Goal: Check status: Check status

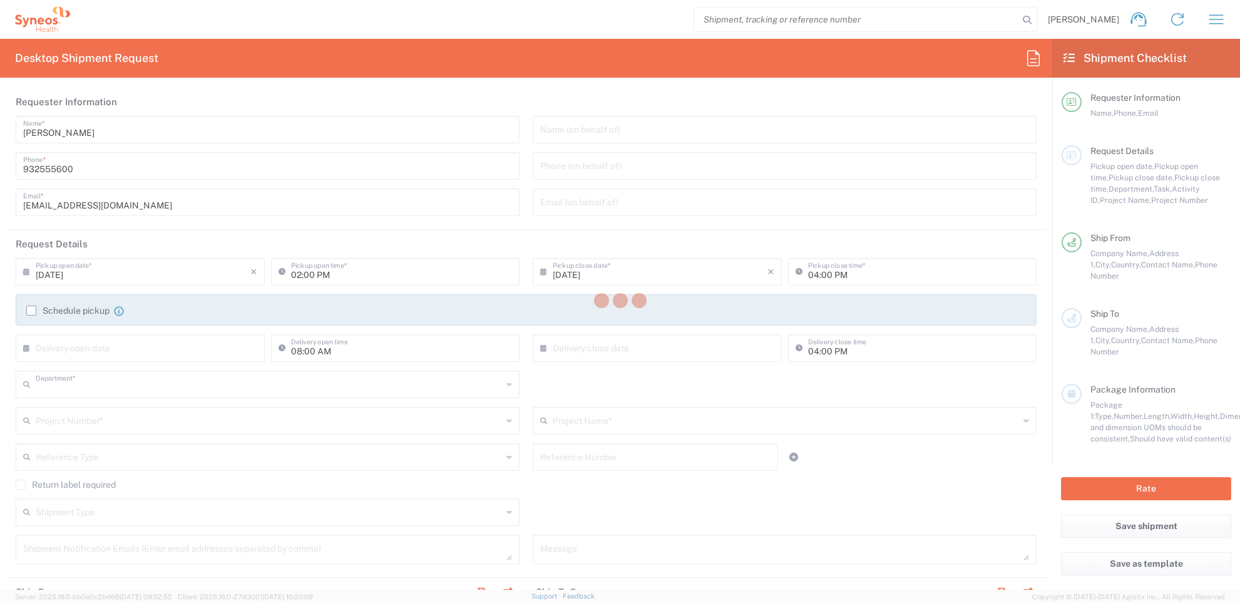
type input "8350"
type input "Syneos Health Clinical Spain"
type input "Catalunya"
type input "Spain"
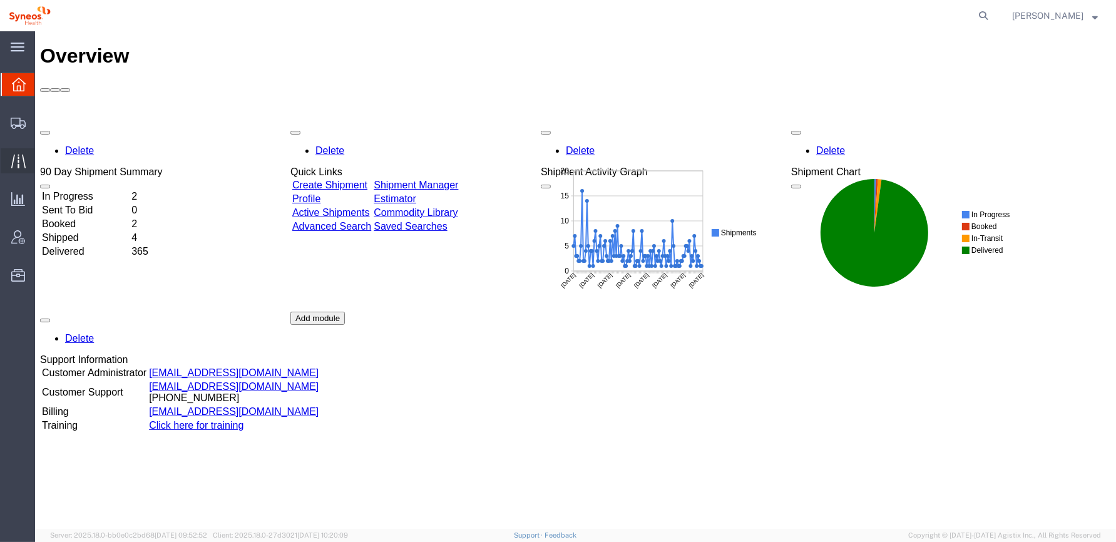
drag, startPoint x: 26, startPoint y: 162, endPoint x: 35, endPoint y: 165, distance: 9.9
click at [26, 162] on div at bounding box center [18, 160] width 35 height 25
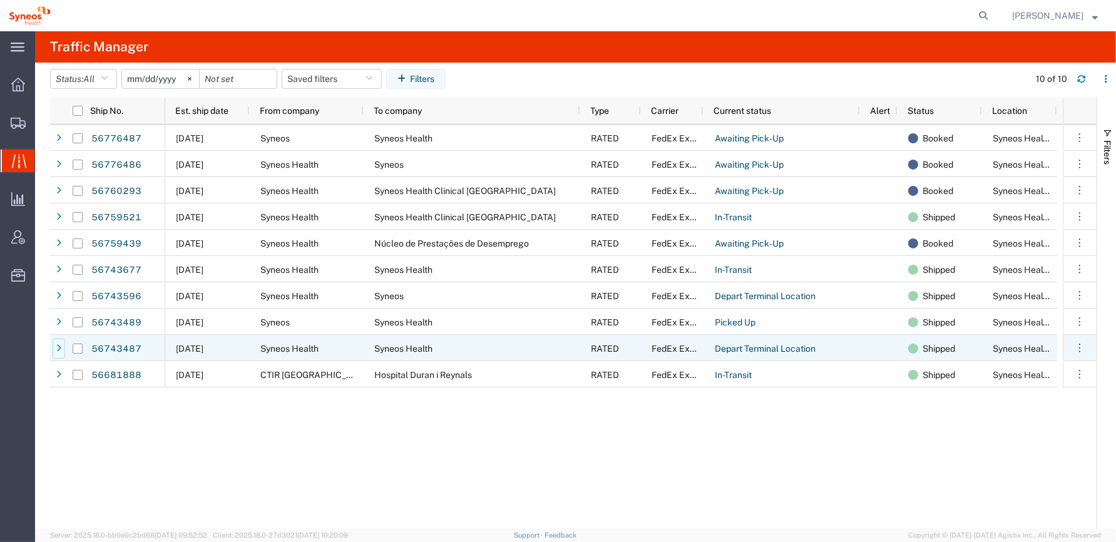
click at [58, 347] on icon at bounding box center [58, 348] width 5 height 9
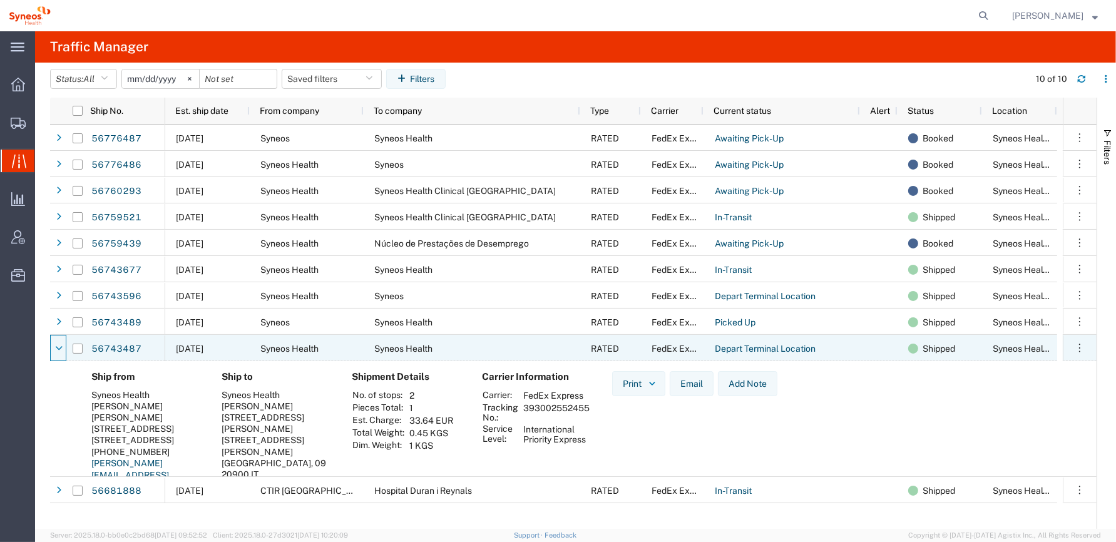
click at [58, 347] on icon at bounding box center [59, 348] width 8 height 9
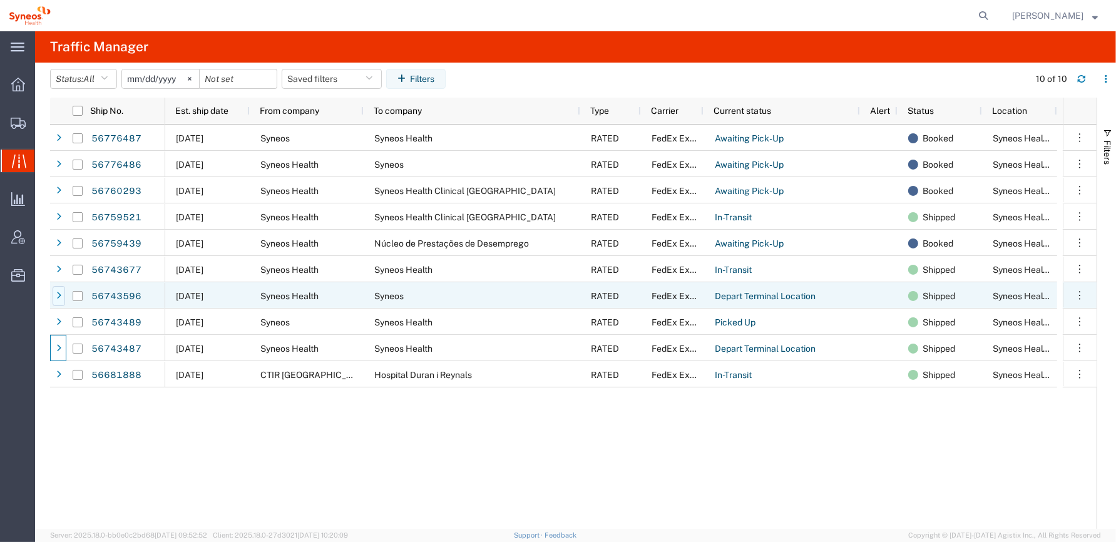
click at [56, 296] on div at bounding box center [59, 296] width 13 height 20
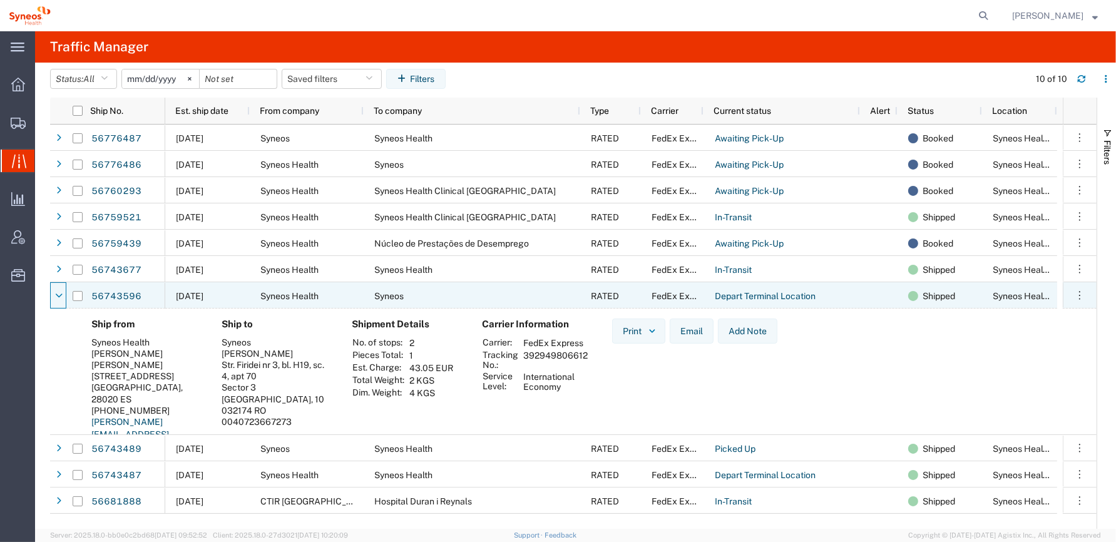
click at [56, 296] on icon at bounding box center [59, 296] width 8 height 9
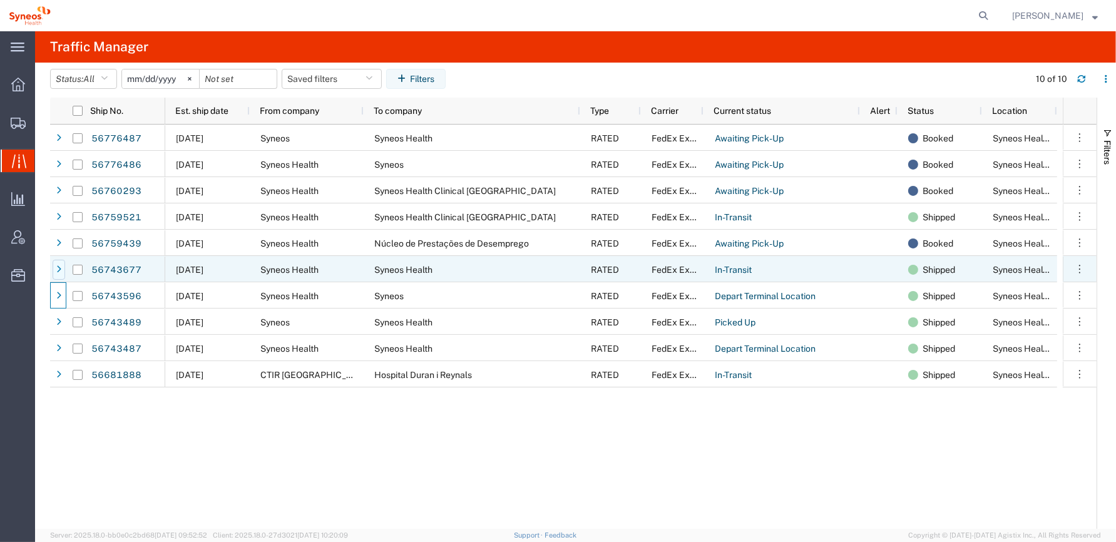
click at [54, 271] on div at bounding box center [59, 270] width 13 height 20
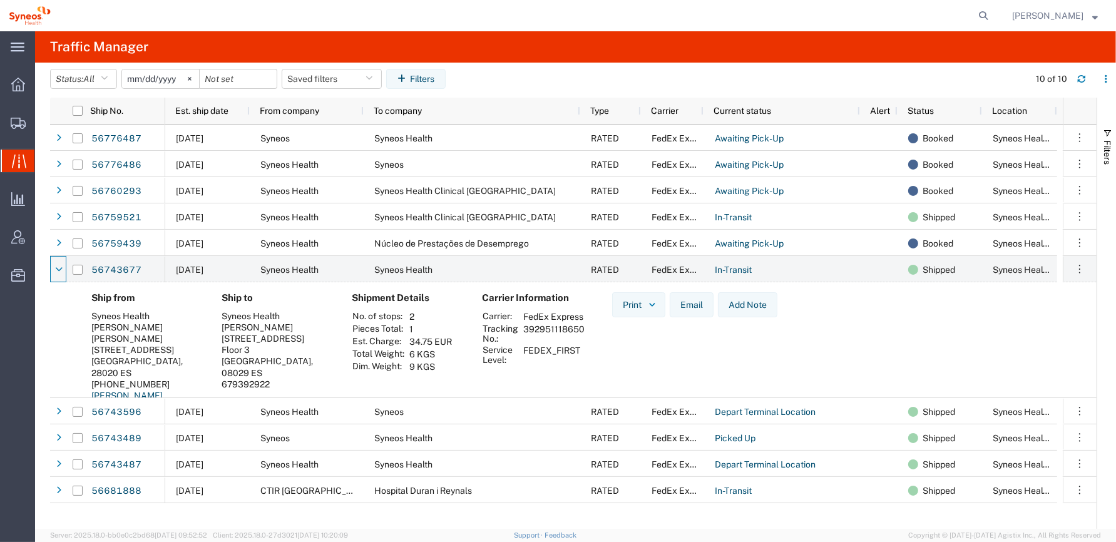
click at [418, 327] on td "1" at bounding box center [430, 329] width 51 height 13
click at [424, 317] on td "2" at bounding box center [430, 317] width 51 height 13
click at [417, 330] on td "1" at bounding box center [430, 329] width 51 height 13
click at [421, 318] on td "2" at bounding box center [430, 317] width 51 height 13
click at [423, 331] on td "1" at bounding box center [430, 329] width 51 height 13
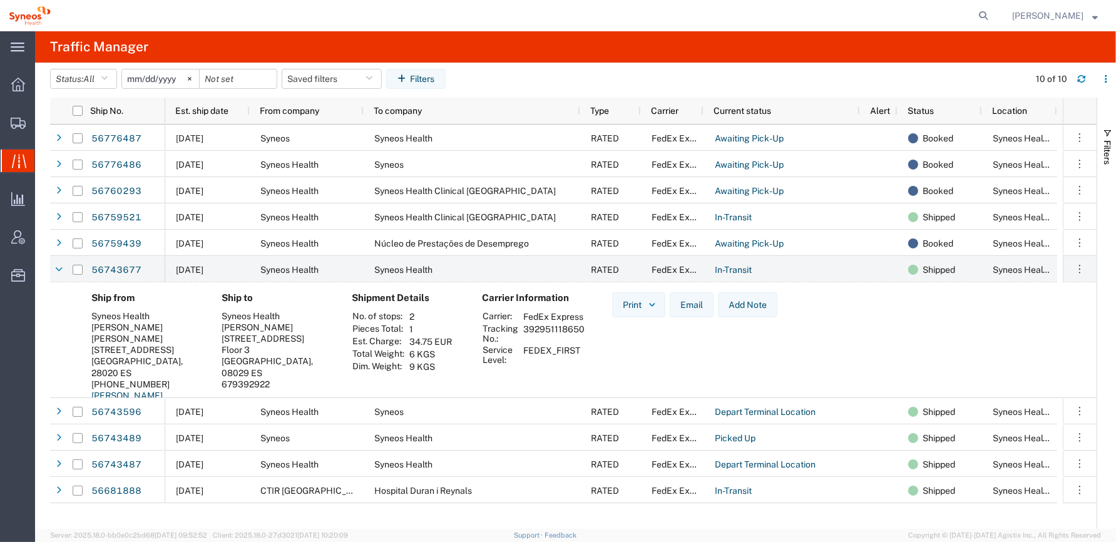
click at [646, 369] on div "Print Email Add Note" at bounding box center [694, 369] width 185 height 155
click at [552, 337] on td "392951118650" at bounding box center [554, 333] width 70 height 21
copy td "392951118650"
click at [579, 339] on td "392951118650" at bounding box center [554, 333] width 70 height 21
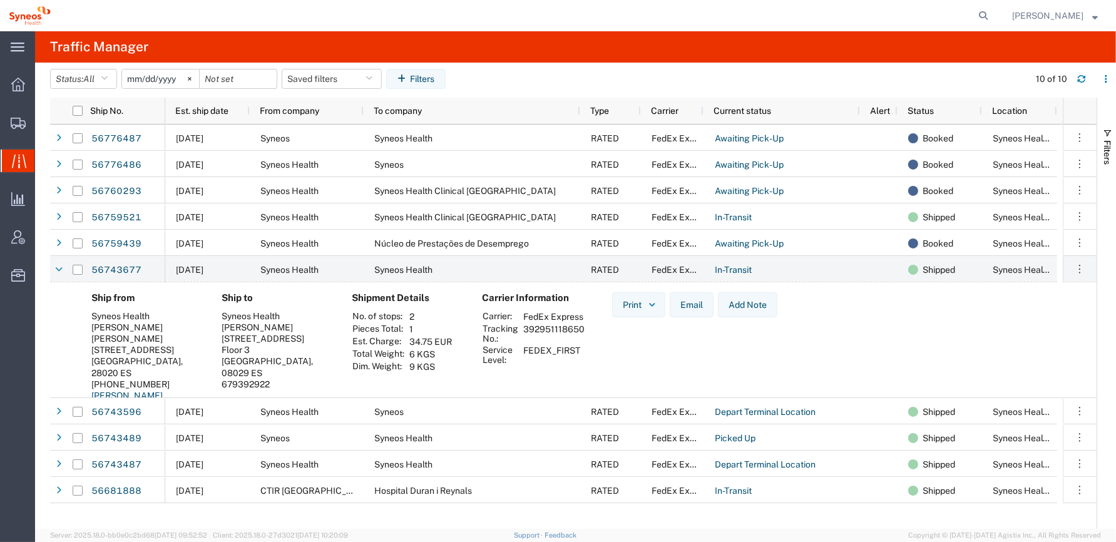
click at [562, 339] on td "392951118650" at bounding box center [554, 333] width 70 height 21
drag, startPoint x: 562, startPoint y: 338, endPoint x: 612, endPoint y: 339, distance: 50.1
click at [612, 339] on div "Print Email Add Note" at bounding box center [694, 369] width 185 height 155
click at [557, 341] on td "392951118650" at bounding box center [554, 333] width 70 height 21
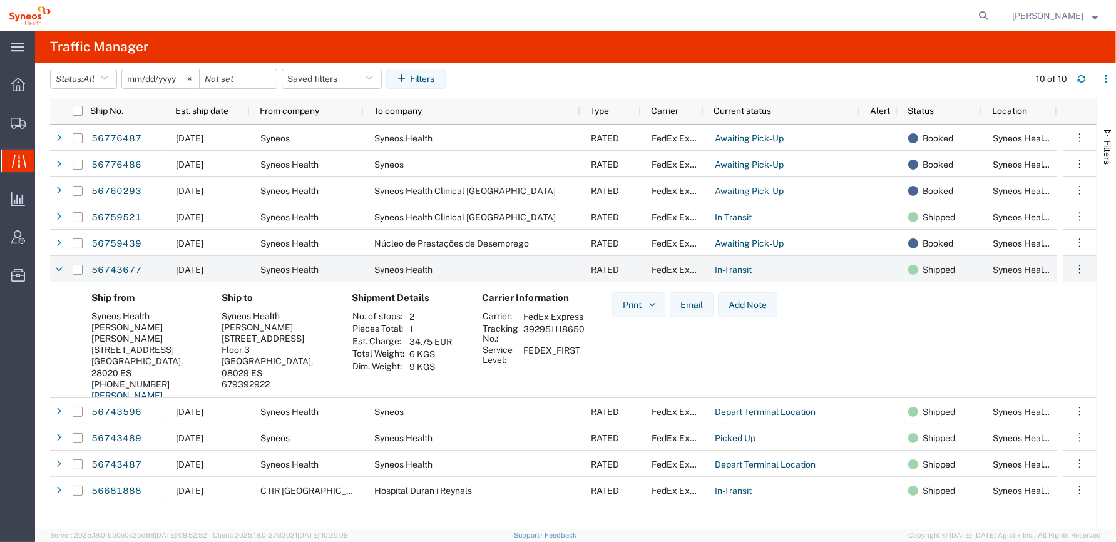
click at [557, 341] on td "392951118650" at bounding box center [554, 333] width 70 height 21
drag, startPoint x: 557, startPoint y: 341, endPoint x: 621, endPoint y: 351, distance: 64.6
click at [621, 351] on div "Print Email Add Note" at bounding box center [694, 369] width 185 height 155
click at [558, 341] on td "392951118650" at bounding box center [554, 333] width 70 height 21
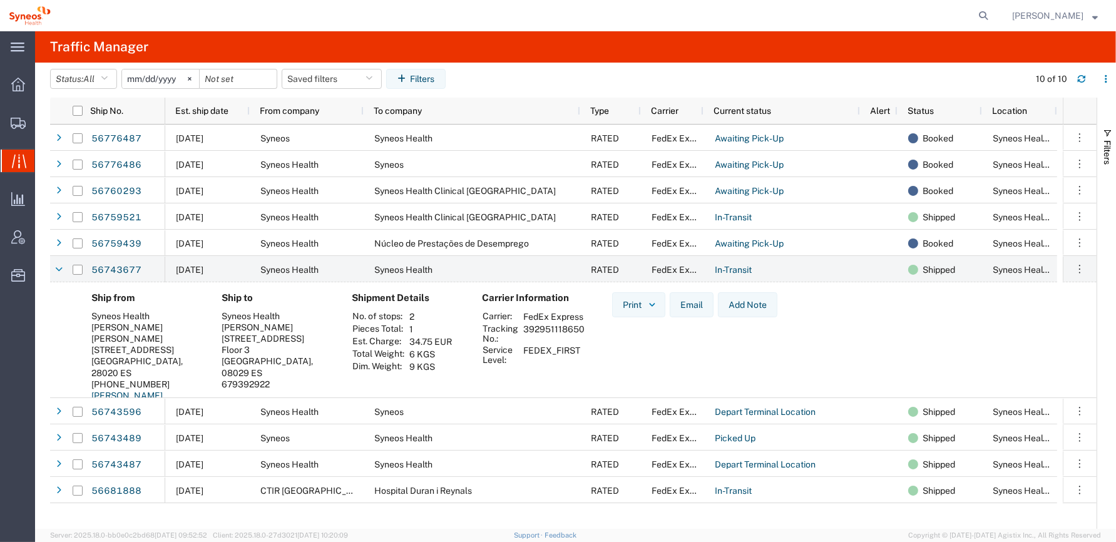
drag, startPoint x: 558, startPoint y: 341, endPoint x: 622, endPoint y: 344, distance: 64.6
click at [620, 346] on div "Print Email Add Note" at bounding box center [694, 369] width 185 height 155
click at [550, 340] on td "392951118650" at bounding box center [554, 333] width 70 height 21
drag, startPoint x: 550, startPoint y: 340, endPoint x: 613, endPoint y: 342, distance: 62.6
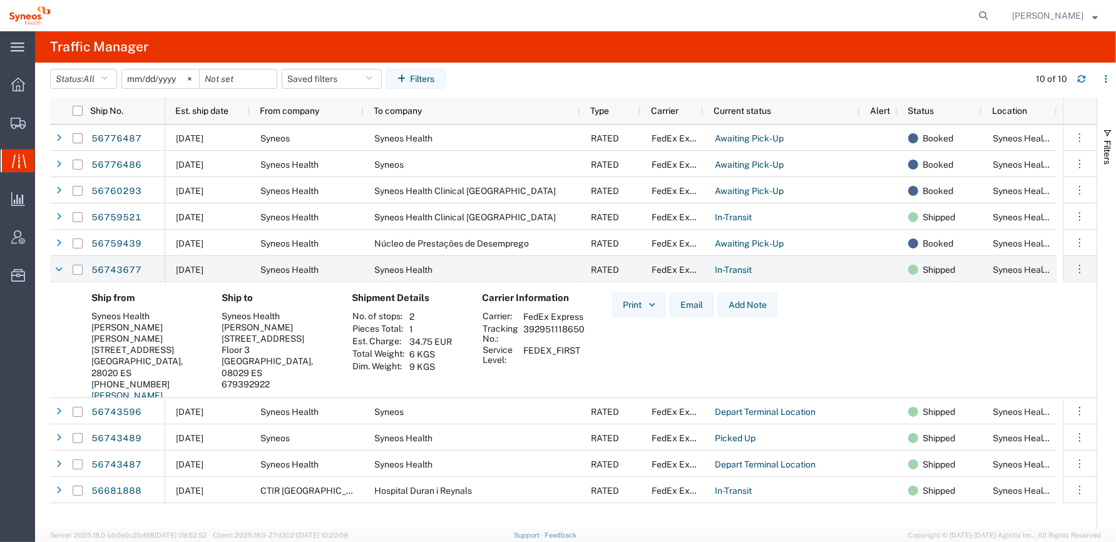
click at [613, 342] on div "Print Email Add Note" at bounding box center [694, 369] width 185 height 155
click at [533, 342] on td "392951118650" at bounding box center [554, 333] width 70 height 21
